Goal: Task Accomplishment & Management: Manage account settings

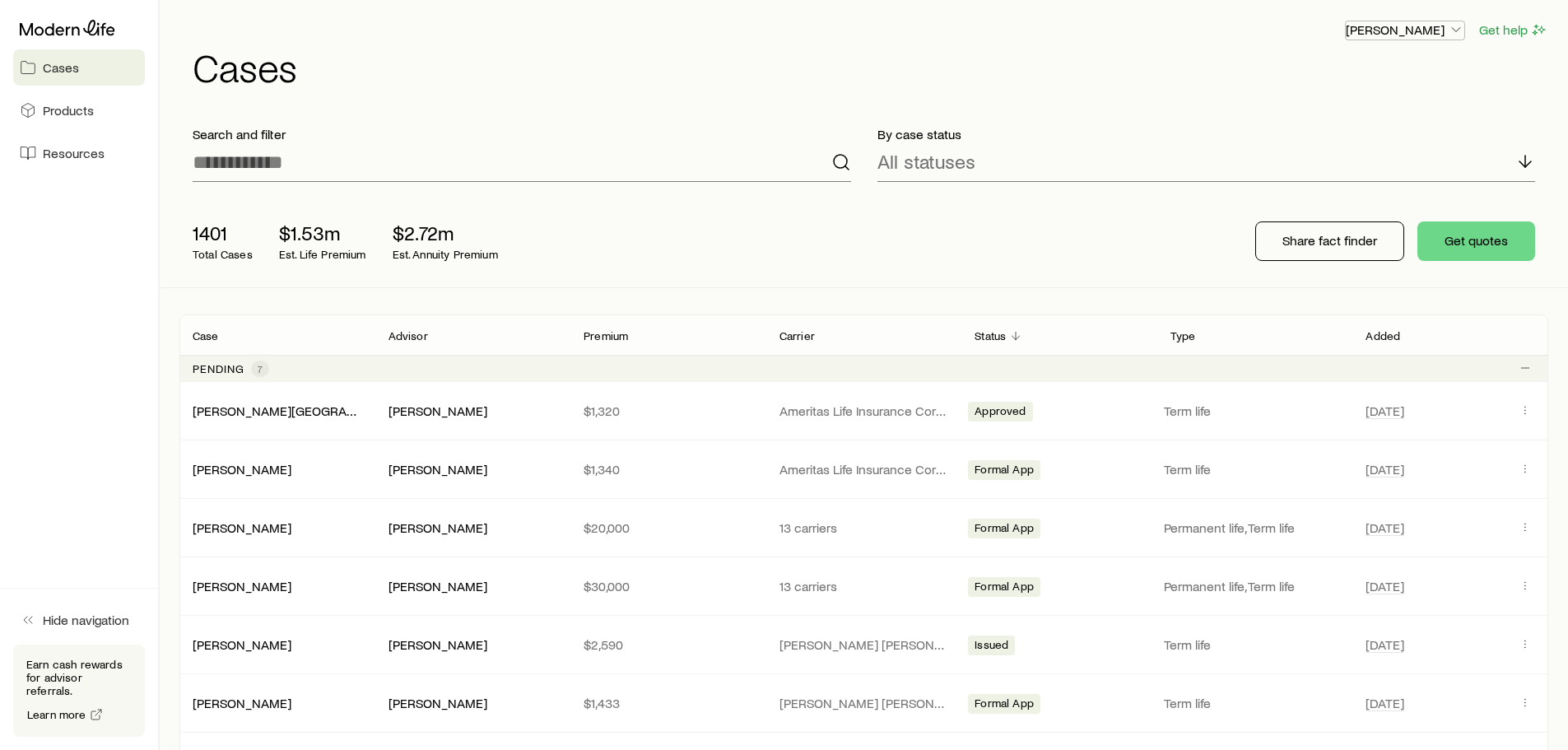
click at [1456, 27] on icon "button" at bounding box center [1456, 29] width 16 height 16
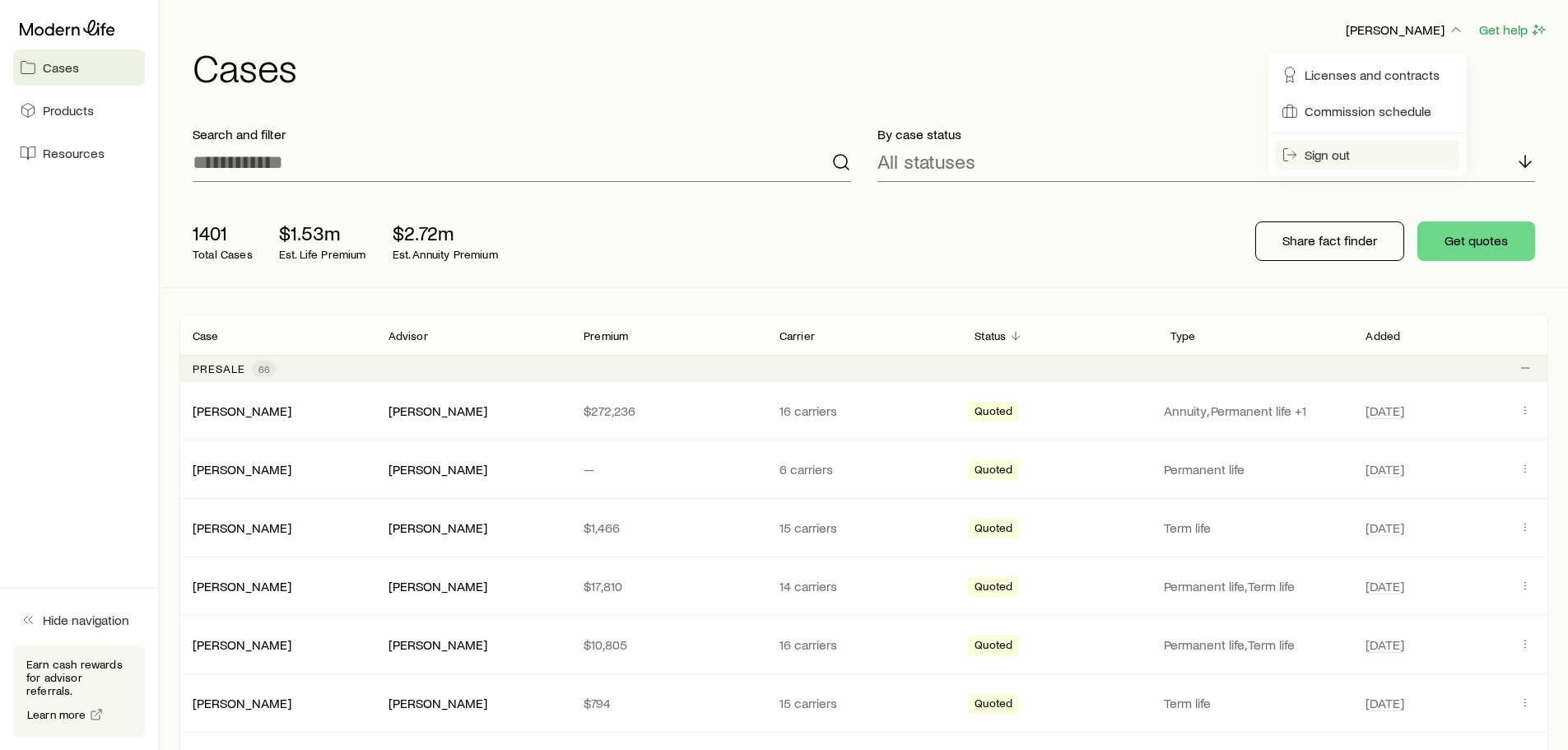
click at [1326, 161] on span "Sign out" at bounding box center [1327, 155] width 46 height 16
